Goal: Information Seeking & Learning: Learn about a topic

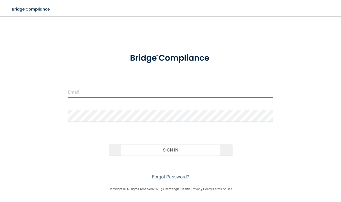
type input "[EMAIL_ADDRESS][DOMAIN_NAME]"
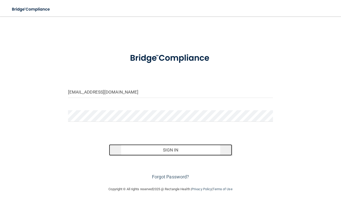
click at [173, 150] on button "Sign In" at bounding box center [170, 149] width 123 height 11
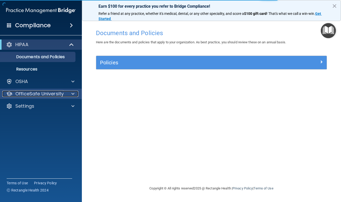
click at [50, 92] on p "OfficeSafe University" at bounding box center [39, 94] width 48 height 6
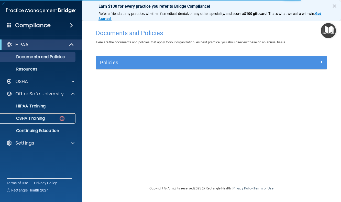
click at [35, 119] on p "OSHA Training" at bounding box center [23, 118] width 41 height 5
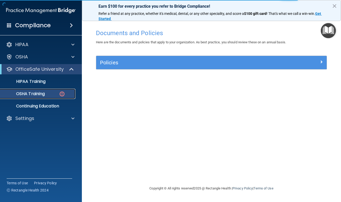
click at [41, 91] on p "OSHA Training" at bounding box center [23, 93] width 41 height 5
click at [36, 80] on p "HIPAA Training" at bounding box center [24, 81] width 42 height 5
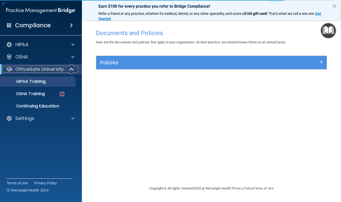
click at [39, 71] on p "OfficeSafe University" at bounding box center [39, 69] width 48 height 6
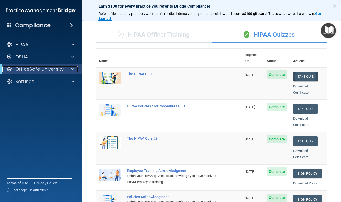
scroll to position [26, 0]
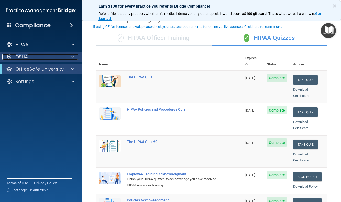
click at [23, 58] on p "OSHA" at bounding box center [21, 57] width 13 height 6
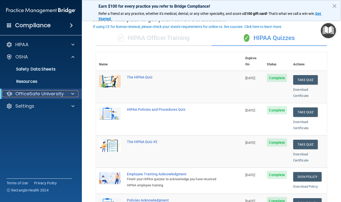
click at [27, 95] on p "OfficeSafe University" at bounding box center [39, 94] width 48 height 6
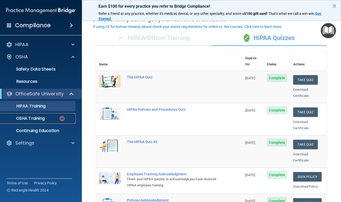
click at [28, 118] on p "OSHA Training" at bounding box center [23, 118] width 41 height 5
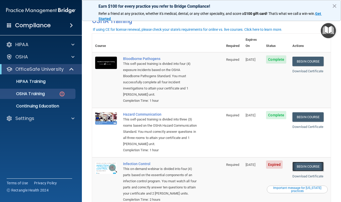
click at [308, 163] on link "Begin Course" at bounding box center [308, 166] width 31 height 9
click at [300, 186] on div "Important message for California practices" at bounding box center [297, 189] width 59 height 6
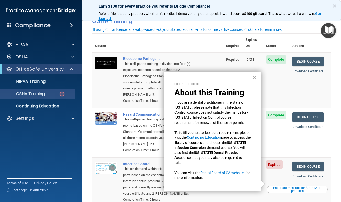
click at [255, 75] on button "×" at bounding box center [255, 77] width 5 height 8
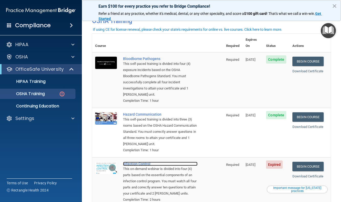
click at [130, 162] on div "Infection Control" at bounding box center [160, 164] width 75 height 4
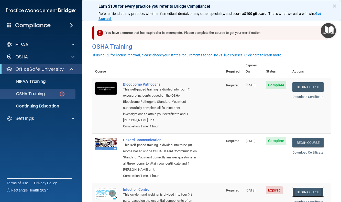
click at [307, 187] on link "Begin Course" at bounding box center [308, 191] width 31 height 9
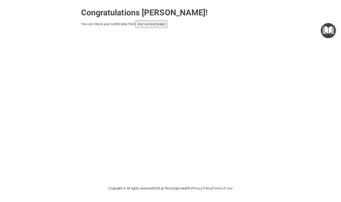
click at [155, 27] on button "your account page!" at bounding box center [151, 24] width 32 height 8
click at [155, 24] on link "your account page!" at bounding box center [152, 24] width 28 height 4
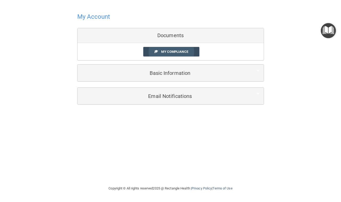
click at [182, 51] on span "My Compliance" at bounding box center [174, 52] width 27 height 4
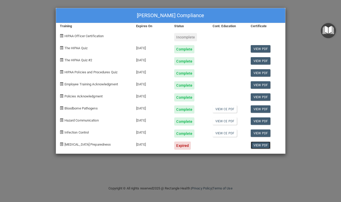
click at [264, 145] on link "View PDF" at bounding box center [261, 144] width 20 height 7
click at [258, 144] on link "View PDF" at bounding box center [261, 144] width 20 height 7
click at [301, 37] on div "Nancy Ross's Compliance Training Expires On Status Cont. Education Certificate …" at bounding box center [170, 101] width 341 height 202
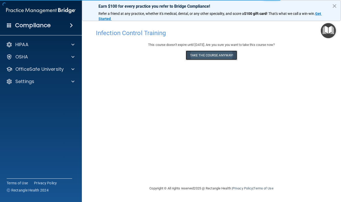
click at [208, 57] on button "Take the course anyway!" at bounding box center [211, 54] width 51 height 9
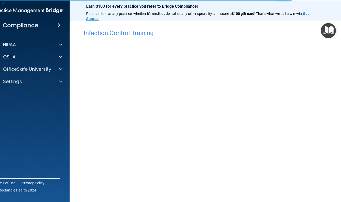
scroll to position [17, 0]
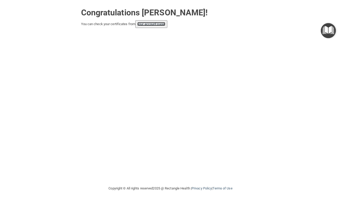
click at [146, 26] on link "your account page!" at bounding box center [152, 24] width 28 height 4
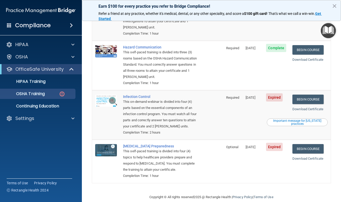
scroll to position [101, 0]
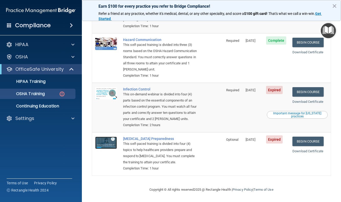
click at [108, 143] on img at bounding box center [106, 143] width 22 height 12
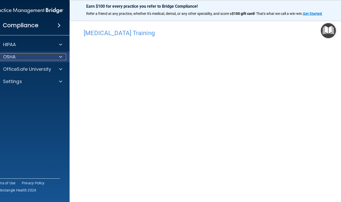
click at [12, 58] on p "OSHA" at bounding box center [9, 57] width 13 height 6
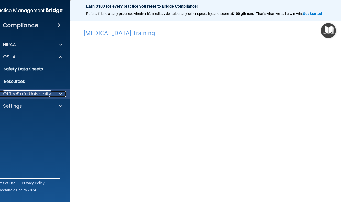
click at [22, 92] on p "OfficeSafe University" at bounding box center [27, 94] width 48 height 6
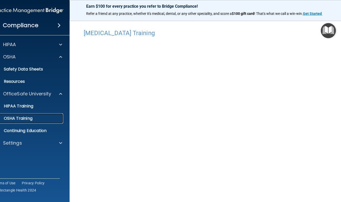
click at [15, 119] on p "OSHA Training" at bounding box center [11, 118] width 41 height 5
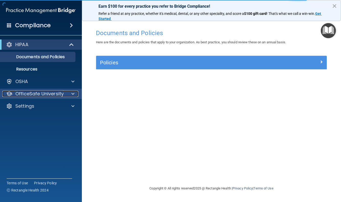
click at [38, 95] on p "OfficeSafe University" at bounding box center [39, 94] width 48 height 6
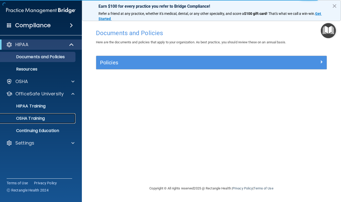
click at [37, 117] on p "OSHA Training" at bounding box center [23, 118] width 41 height 5
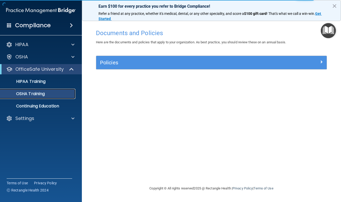
click at [43, 97] on link "OSHA Training" at bounding box center [35, 94] width 81 height 10
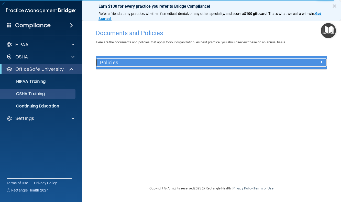
click at [322, 62] on span at bounding box center [321, 62] width 3 height 6
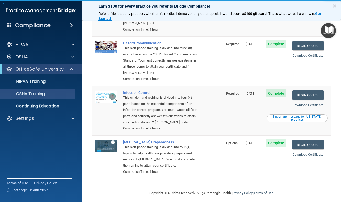
scroll to position [87, 0]
